Goal: Information Seeking & Learning: Learn about a topic

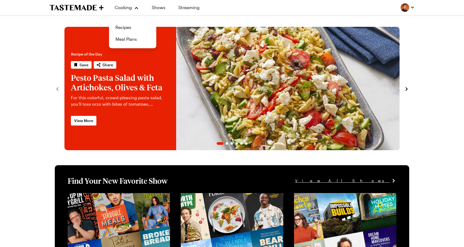
click at [133, 26] on link "Recipes" at bounding box center [132, 27] width 41 height 12
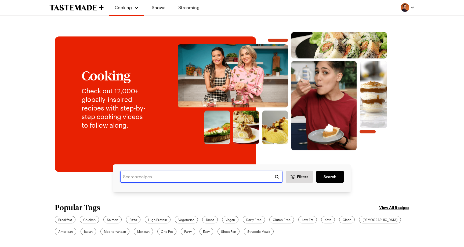
click at [224, 177] on input "text" at bounding box center [201, 177] width 162 height 12
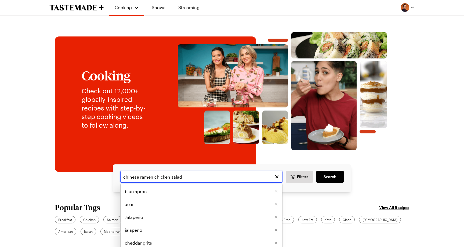
type input "chinese ramen chicken salad"
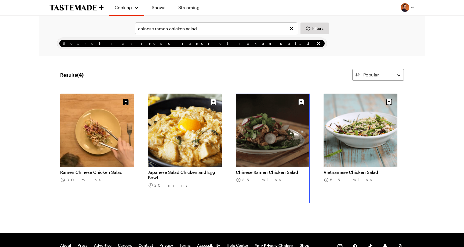
click at [270, 170] on link "Chinese Ramen Chicken Salad" at bounding box center [273, 172] width 74 height 5
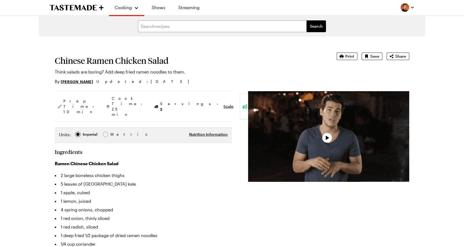
type textarea "x"
